Goal: Task Accomplishment & Management: Use online tool/utility

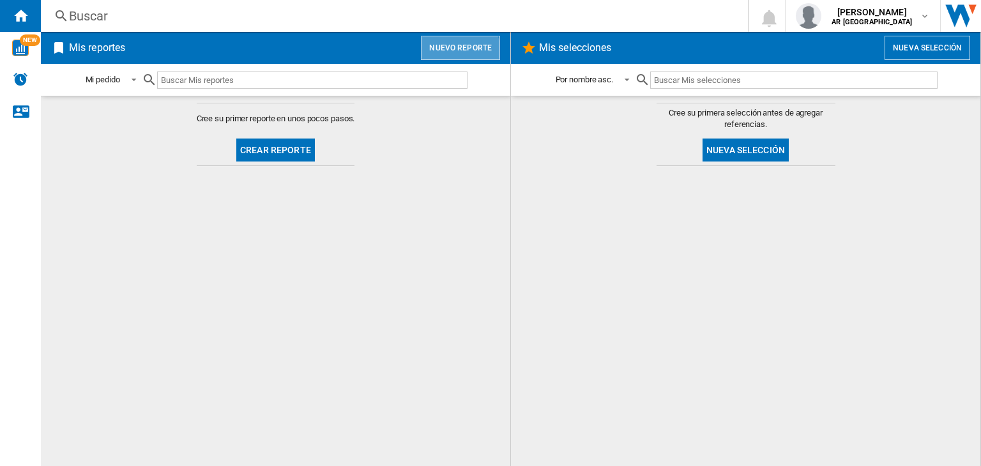
click at [457, 54] on button "Nuevo reporte" at bounding box center [460, 48] width 79 height 24
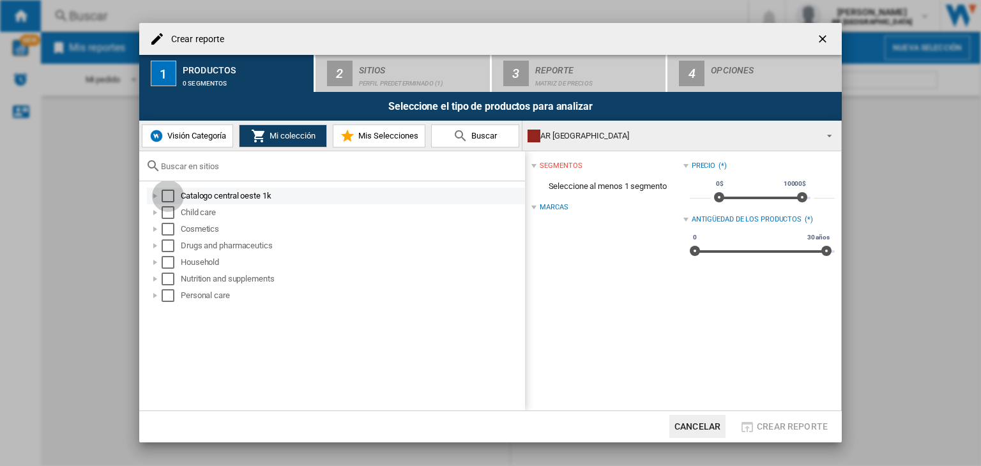
click at [167, 195] on div "Select" at bounding box center [168, 196] width 13 height 13
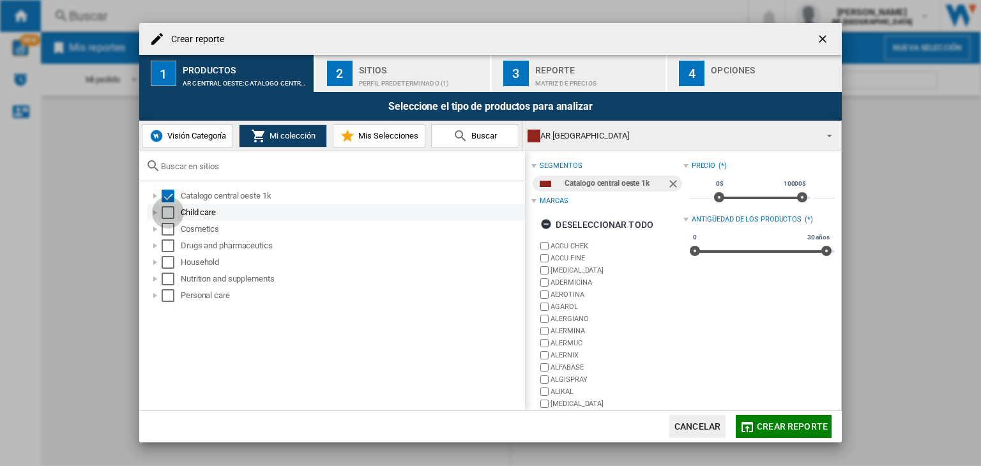
click at [163, 213] on div "Select" at bounding box center [168, 212] width 13 height 13
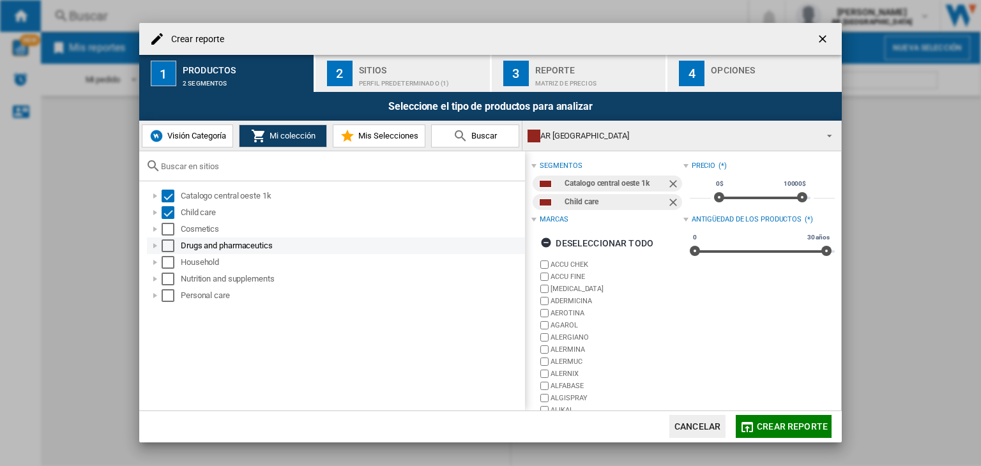
drag, startPoint x: 163, startPoint y: 228, endPoint x: 164, endPoint y: 238, distance: 10.2
click at [164, 229] on div "Select" at bounding box center [168, 229] width 13 height 13
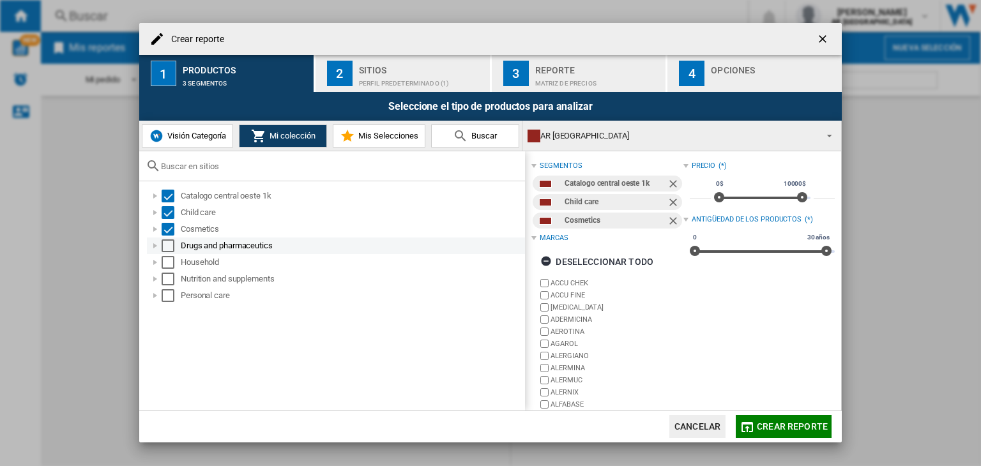
drag, startPoint x: 164, startPoint y: 241, endPoint x: 166, endPoint y: 252, distance: 11.7
click at [165, 243] on div "Select" at bounding box center [168, 246] width 13 height 13
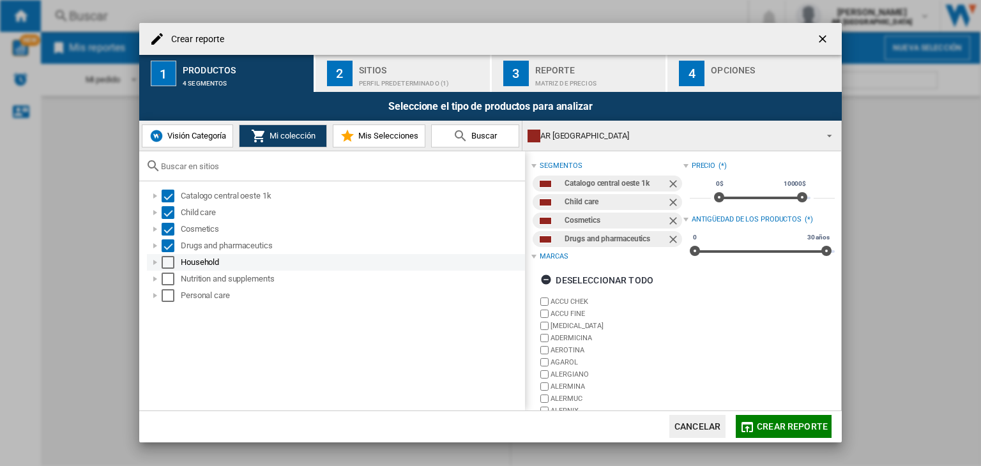
click at [166, 253] on div "Drugs and pharmaceutics" at bounding box center [336, 246] width 378 height 17
click at [167, 266] on div "Select" at bounding box center [168, 262] width 13 height 13
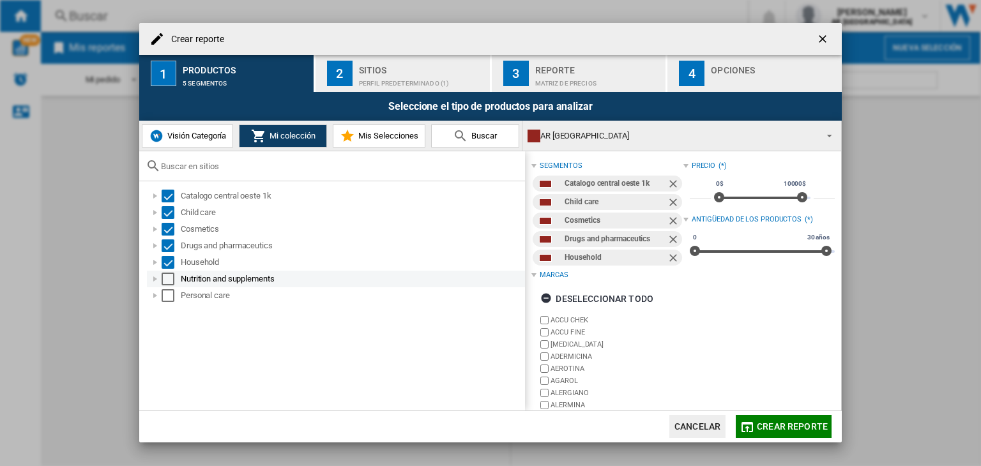
click at [167, 286] on div "Nutrition and supplements" at bounding box center [336, 279] width 378 height 17
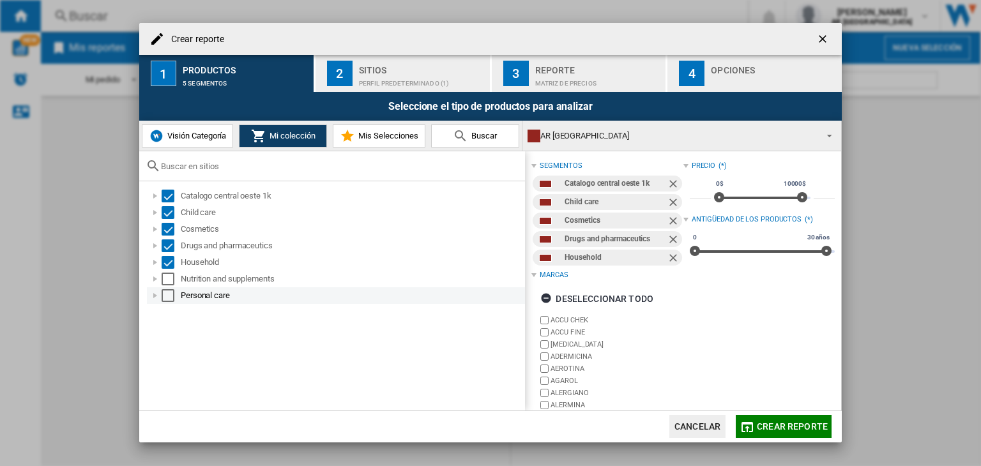
click at [169, 290] on div "Select" at bounding box center [168, 295] width 13 height 13
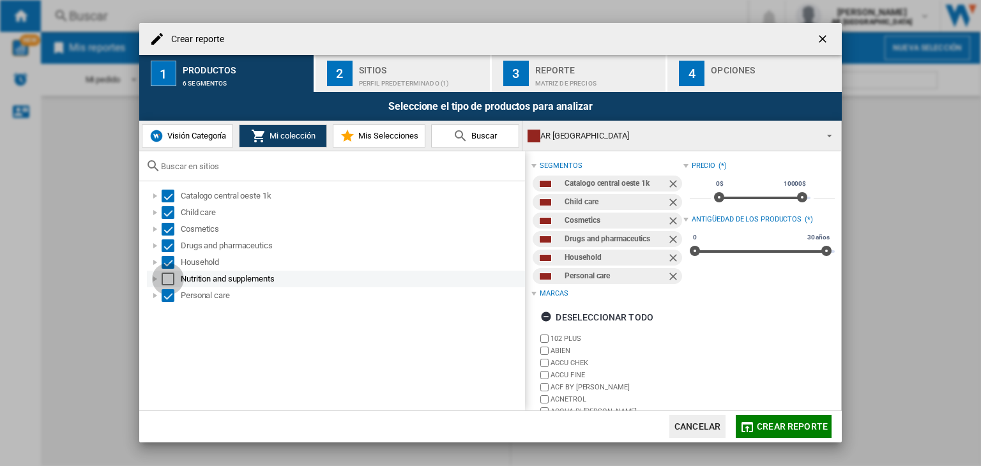
click at [168, 282] on div "Select" at bounding box center [168, 279] width 13 height 13
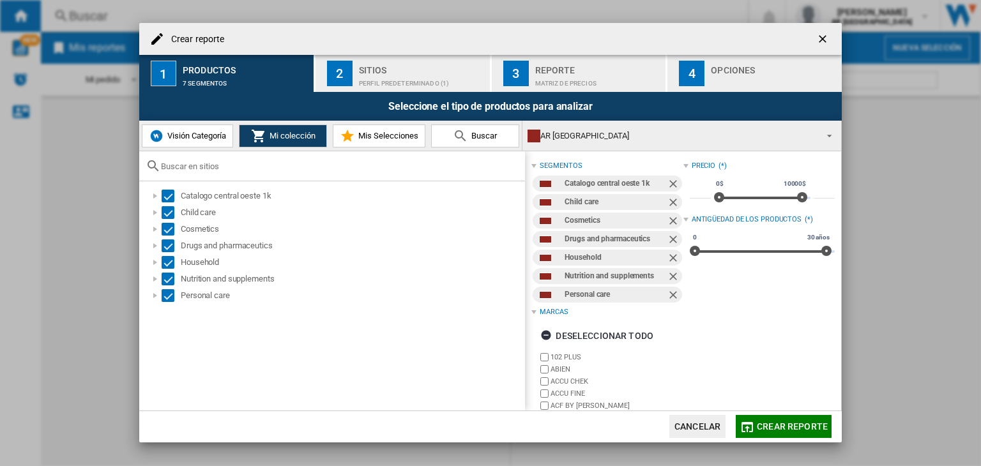
click at [793, 428] on span "Crear reporte" at bounding box center [792, 427] width 71 height 10
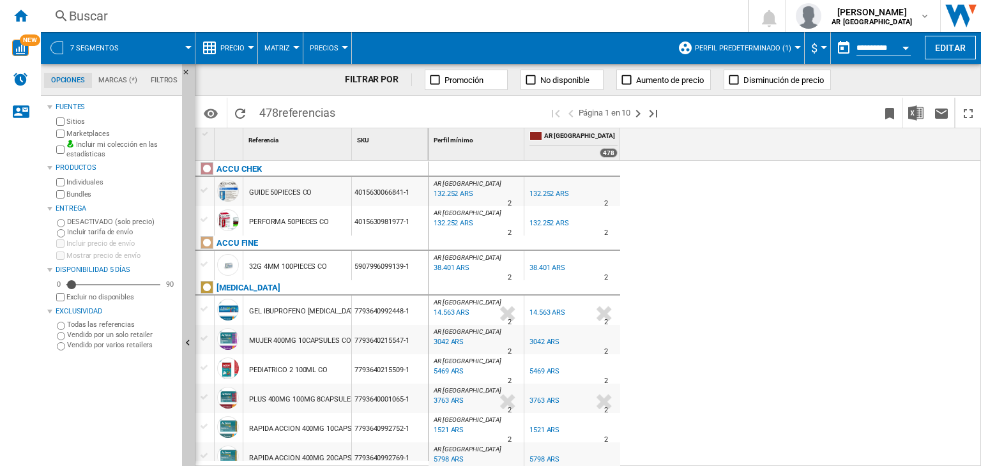
click at [457, 193] on div "132.252 ARS" at bounding box center [453, 194] width 42 height 13
click at [0, 210] on wk-sidenav "NEW" at bounding box center [20, 233] width 41 height 466
click at [871, 29] on button "[PERSON_NAME] AR CENTRAL OESTE" at bounding box center [863, 16] width 155 height 32
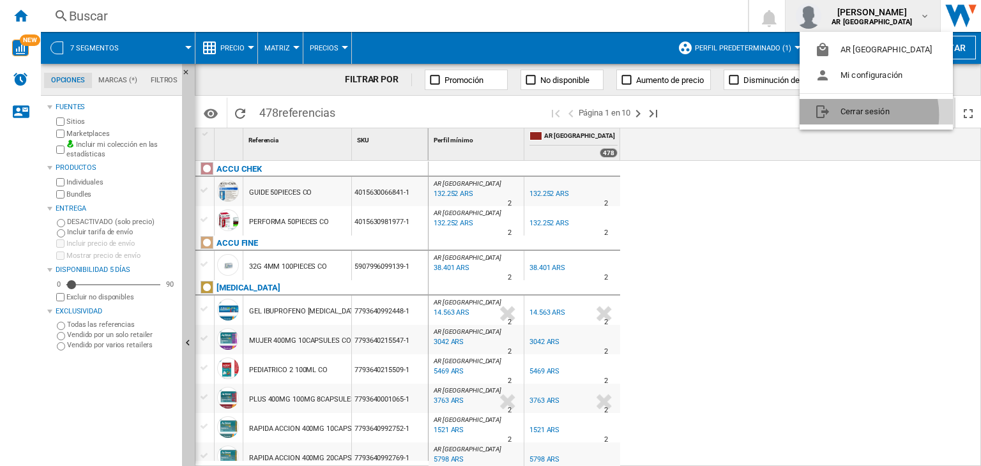
click at [859, 115] on button "Cerrar sesión" at bounding box center [876, 112] width 153 height 26
